Goal: Information Seeking & Learning: Find specific fact

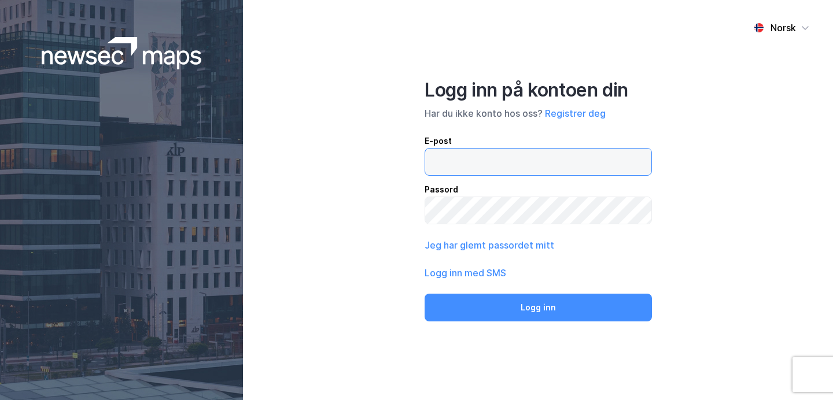
click at [455, 156] on input "email" at bounding box center [538, 162] width 226 height 27
type input "[EMAIL_ADDRESS][DOMAIN_NAME]"
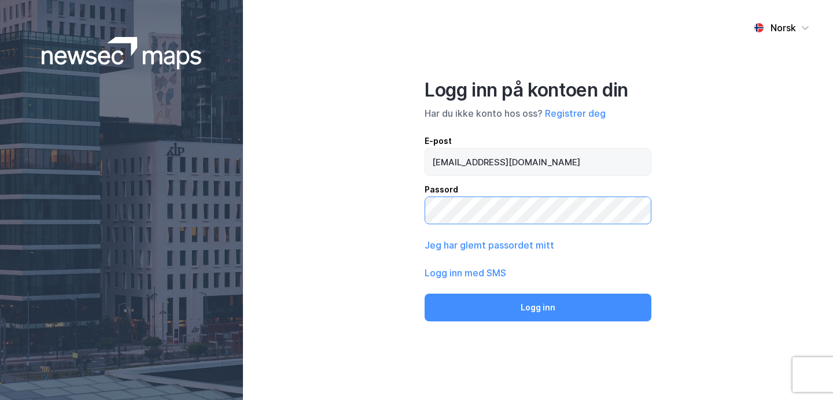
click at [425, 294] on button "Logg inn" at bounding box center [538, 308] width 227 height 28
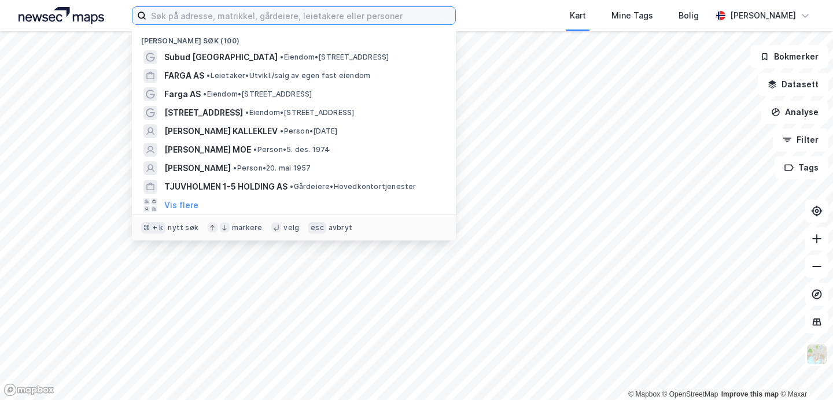
click at [233, 16] on input at bounding box center [300, 15] width 309 height 17
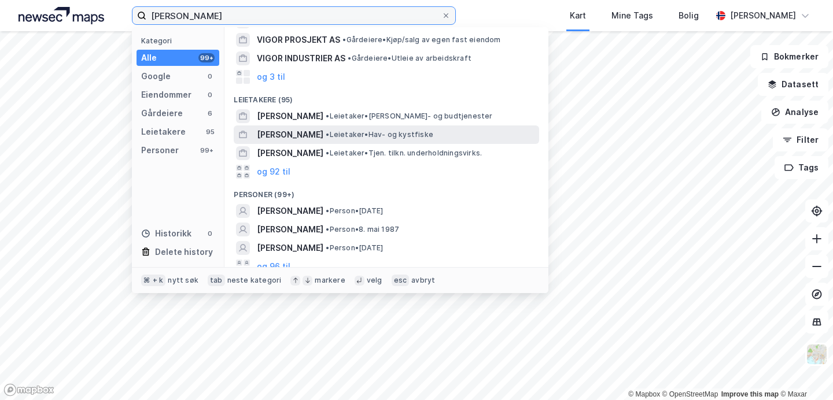
scroll to position [45, 0]
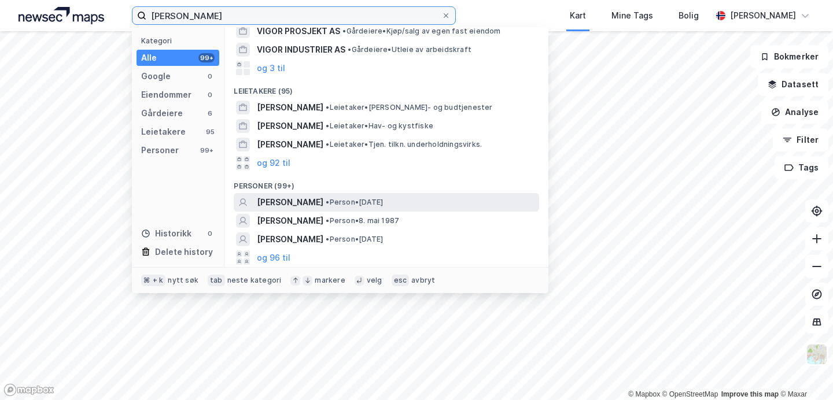
type input "[PERSON_NAME]"
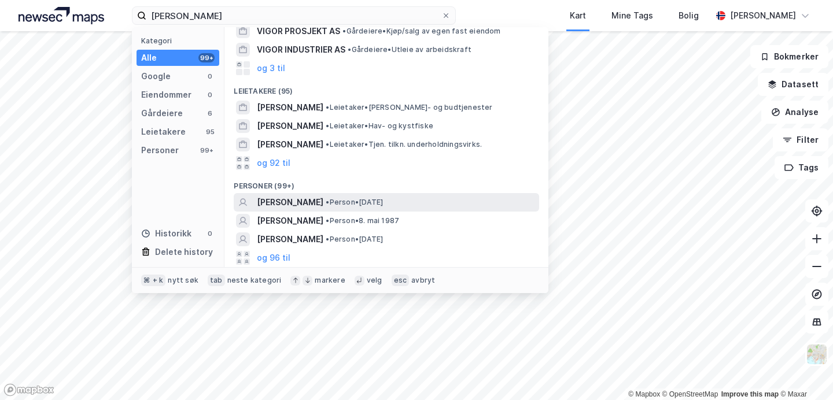
click at [307, 204] on span "[PERSON_NAME]" at bounding box center [290, 203] width 67 height 14
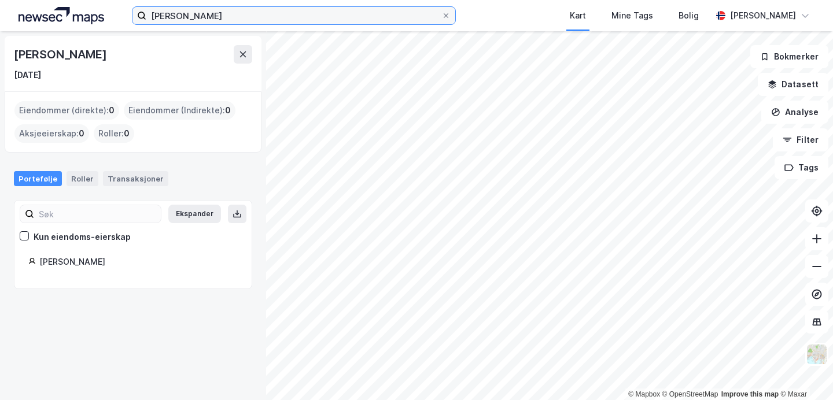
click at [227, 10] on input "[PERSON_NAME]" at bounding box center [293, 15] width 295 height 17
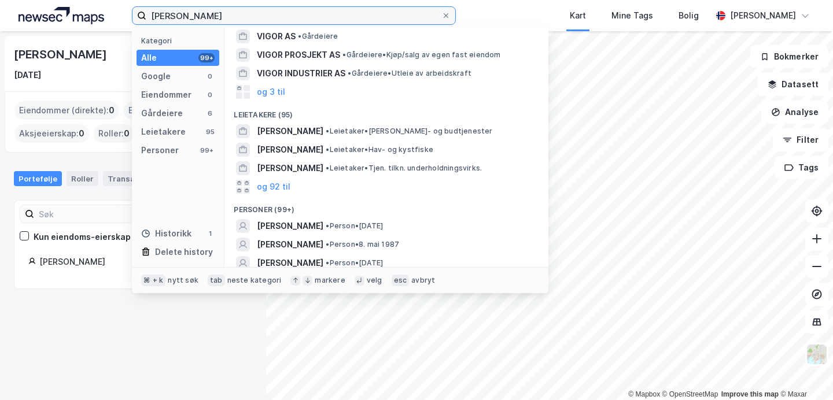
scroll to position [30, 0]
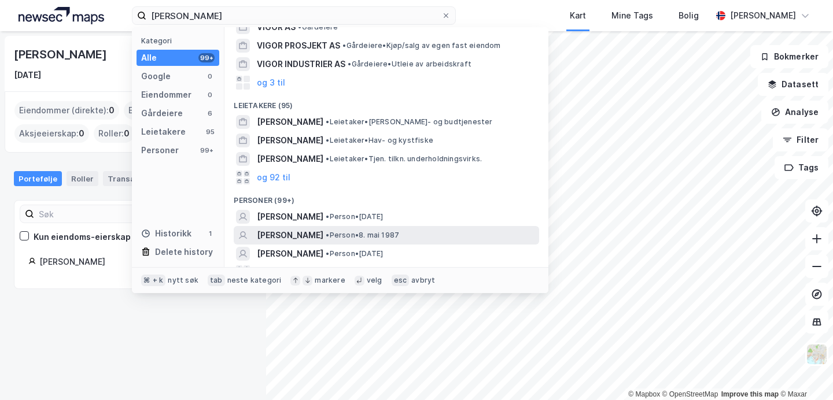
click at [323, 230] on span "[PERSON_NAME]" at bounding box center [290, 236] width 67 height 14
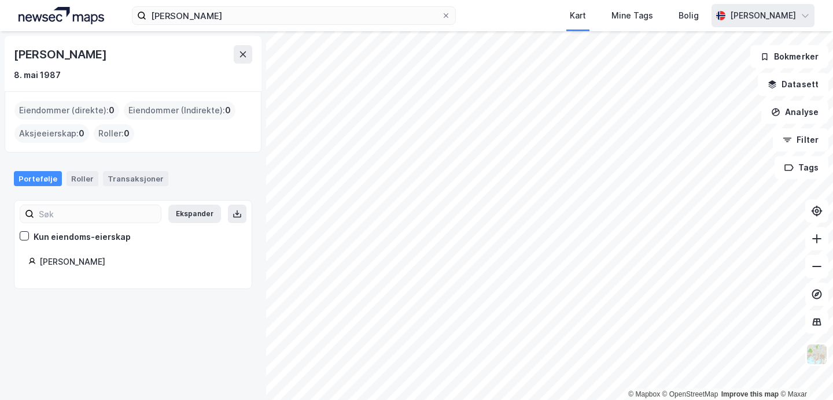
click at [784, 21] on div "[PERSON_NAME]" at bounding box center [763, 16] width 66 height 14
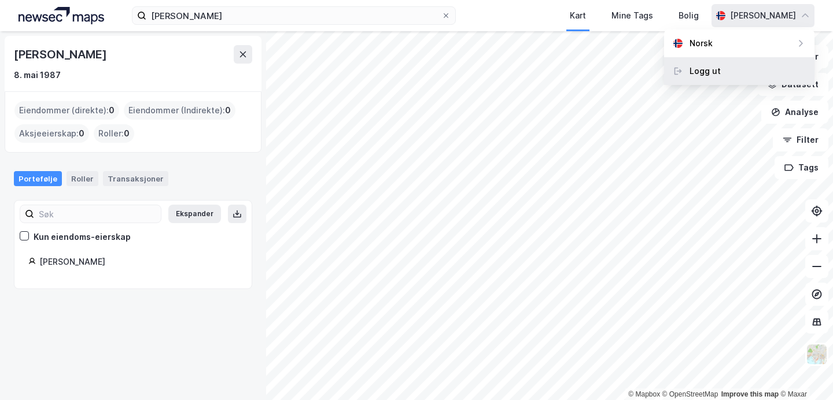
click at [725, 70] on div "Logg ut" at bounding box center [739, 71] width 150 height 28
